Goal: Task Accomplishment & Management: Manage account settings

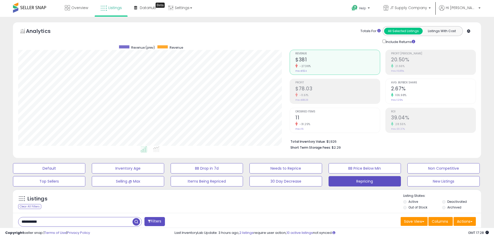
click at [441, 176] on button "New Listings" at bounding box center [443, 181] width 72 height 10
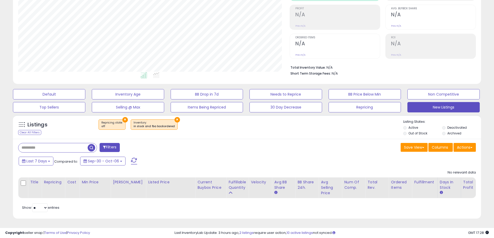
scroll to position [106, 272]
click at [439, 104] on button "New Listings" at bounding box center [443, 107] width 72 height 10
click at [343, 105] on button "Repricing" at bounding box center [365, 107] width 72 height 10
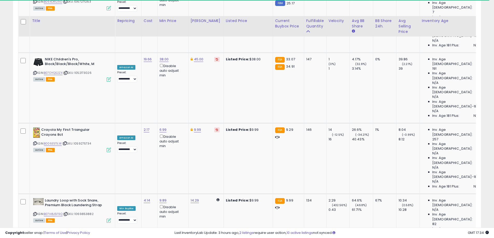
scroll to position [1013, 0]
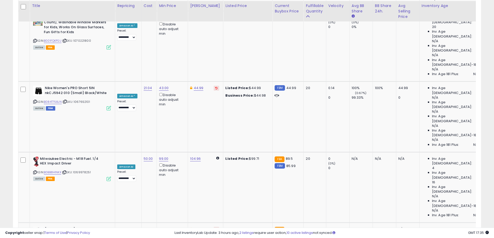
scroll to position [1039, 0]
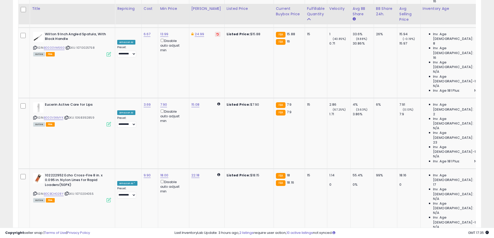
scroll to position [1025, 0]
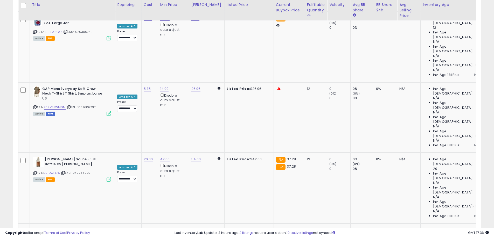
scroll to position [498, 0]
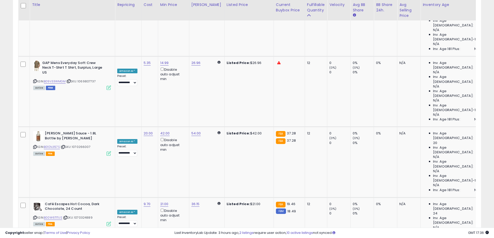
drag, startPoint x: 128, startPoint y: 114, endPoint x: 123, endPoint y: 114, distance: 5.5
click at [123, 114] on div "***** This will override store markup" at bounding box center [160, 118] width 75 height 19
type input "*****"
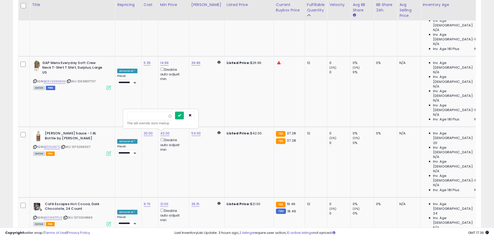
click at [184, 117] on button "submit" at bounding box center [179, 116] width 9 height 8
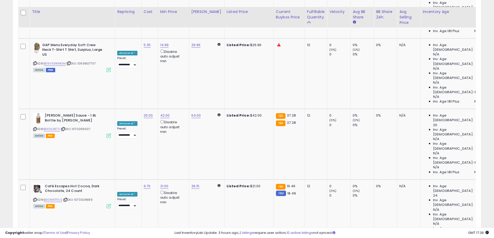
scroll to position [524, 0]
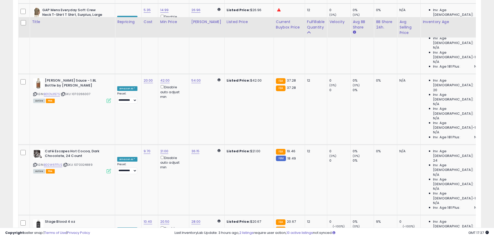
scroll to position [576, 0]
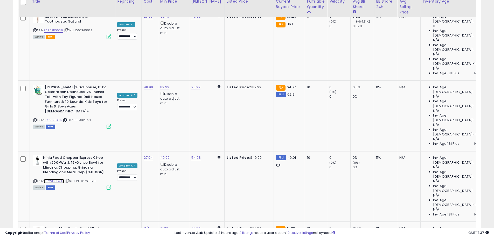
scroll to position [971, 0]
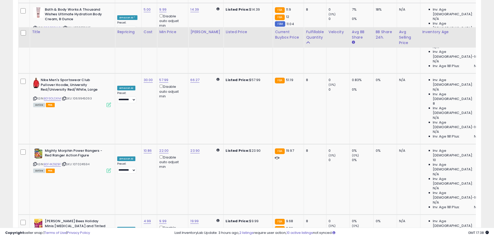
scroll to position [732, 0]
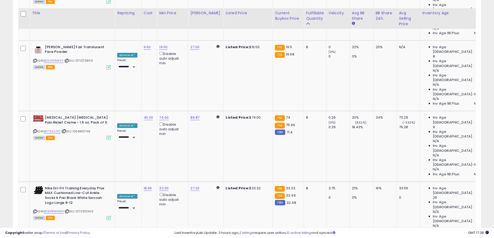
scroll to position [1017, 0]
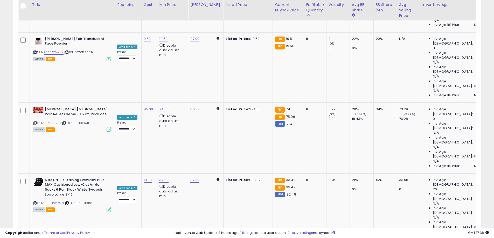
drag, startPoint x: 131, startPoint y: 147, endPoint x: 118, endPoint y: 145, distance: 13.8
click at [118, 145] on tbody "**********" at bounding box center [392, 138] width 748 height 1766
type input "****"
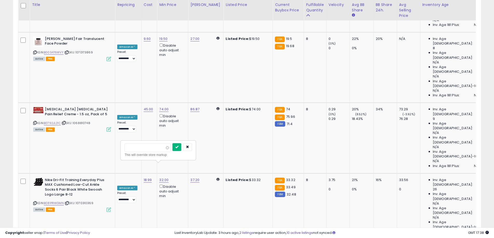
click at [181, 150] on button "submit" at bounding box center [176, 147] width 9 height 8
